Goal: Transaction & Acquisition: Purchase product/service

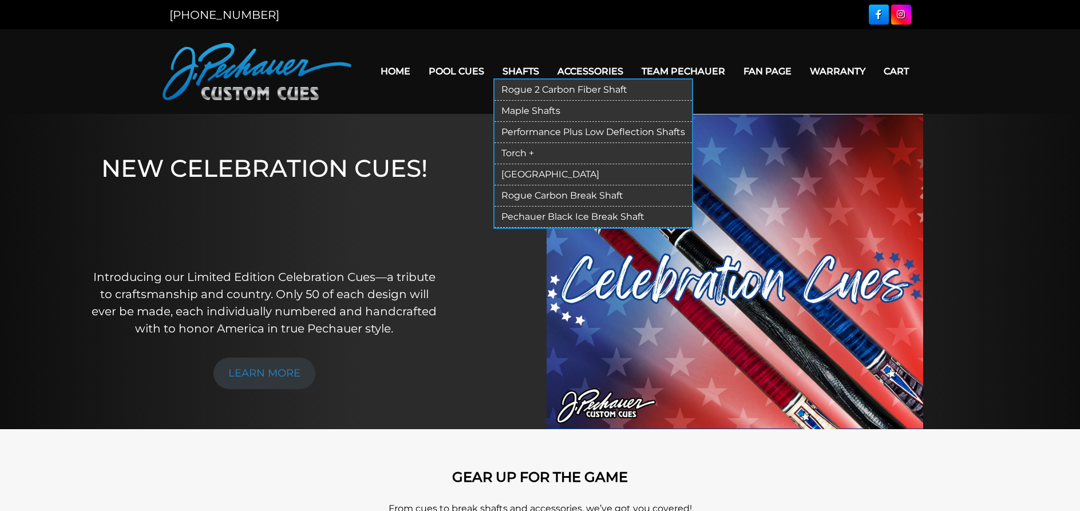
click at [509, 127] on link "Performance Plus Low Deflection Shafts" at bounding box center [592, 132] width 197 height 21
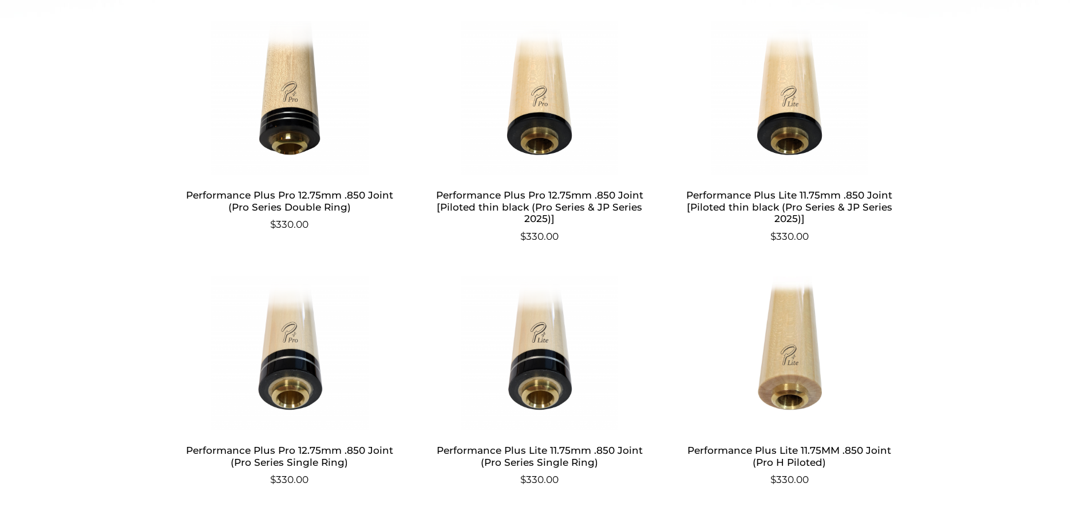
scroll to position [58, 0]
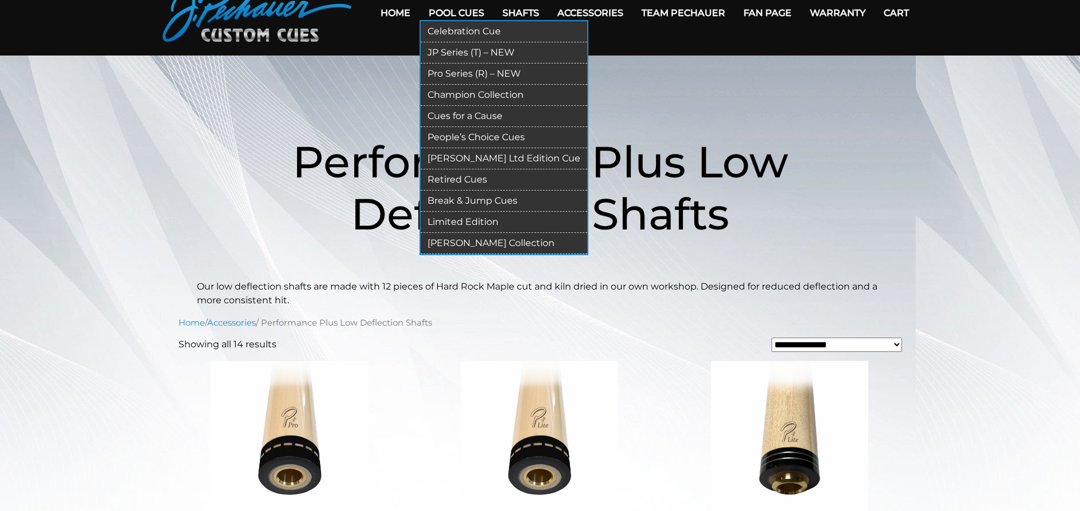
click at [441, 13] on link "Pool Cues" at bounding box center [456, 12] width 74 height 29
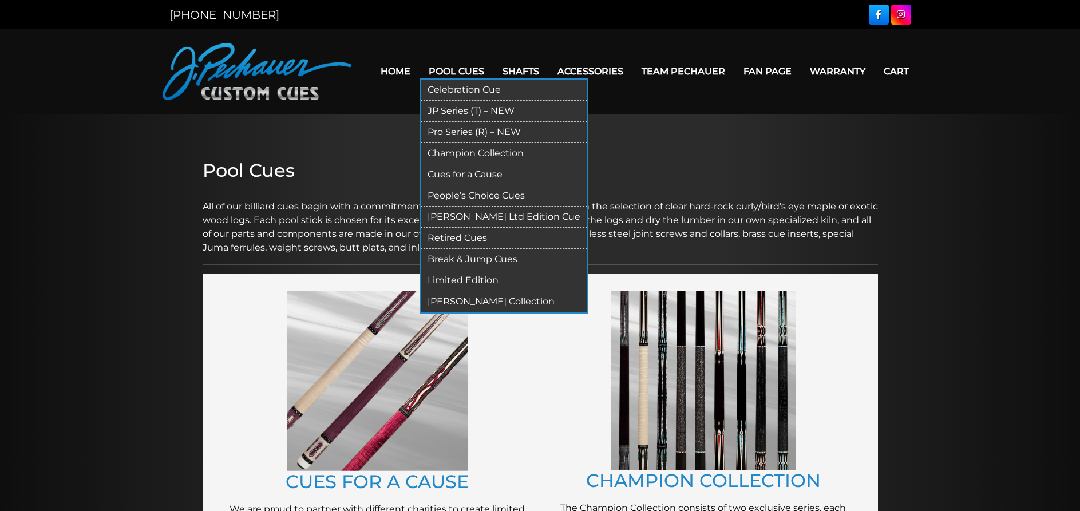
click at [436, 128] on link "Pro Series (R) – NEW" at bounding box center [504, 132] width 167 height 21
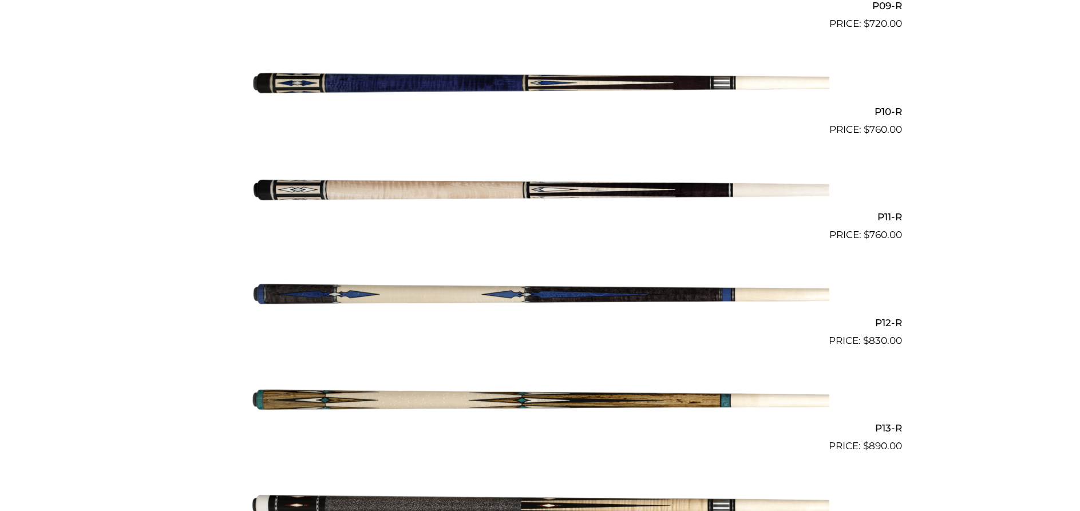
scroll to position [1459, 0]
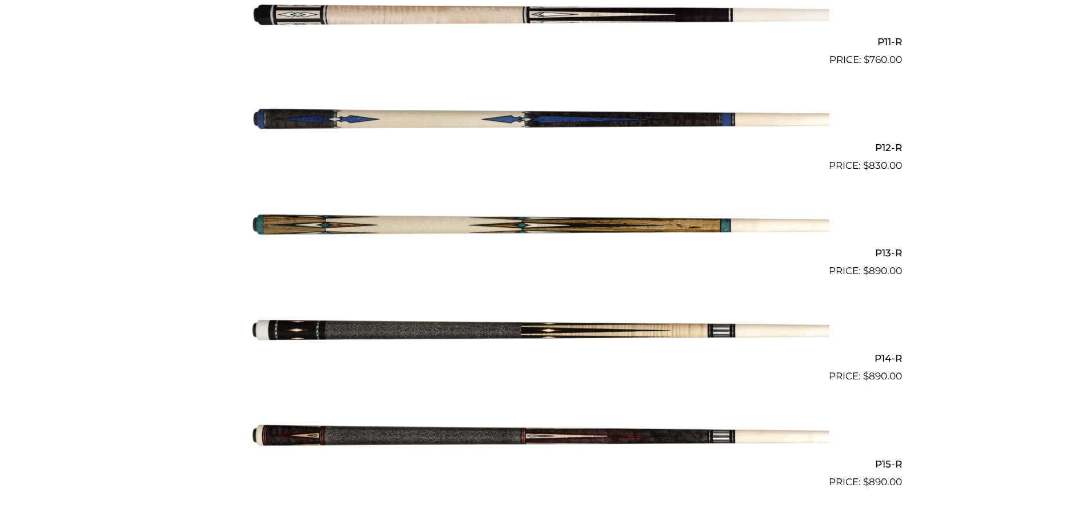
click at [730, 331] on img at bounding box center [540, 331] width 578 height 96
